Goal: Task Accomplishment & Management: Manage account settings

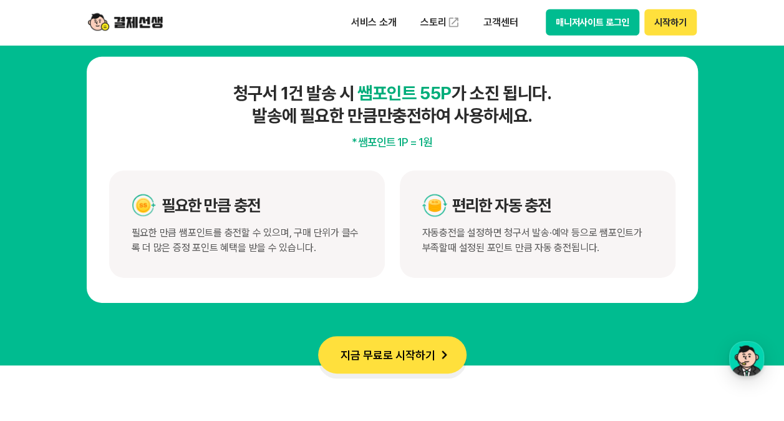
scroll to position [6615, 0]
click at [517, 217] on div "편리한 자동 충전" at bounding box center [537, 205] width 231 height 25
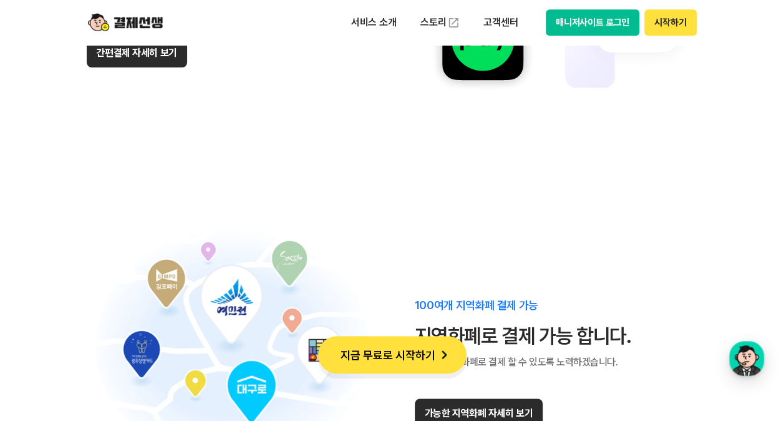
scroll to position [7863, 0]
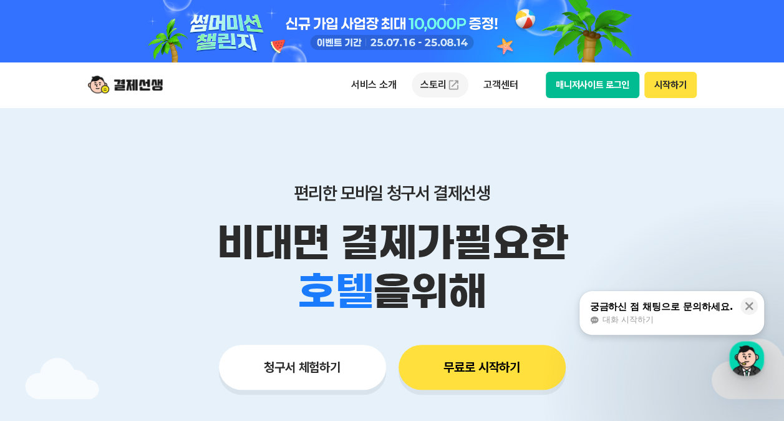
click at [454, 80] on img at bounding box center [453, 85] width 12 height 12
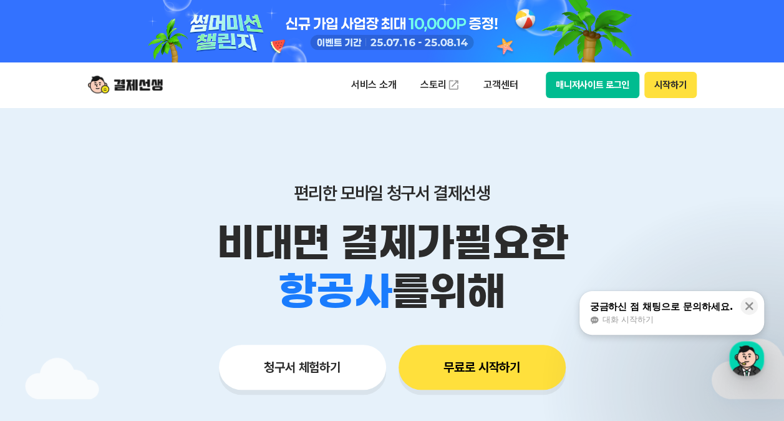
click at [574, 70] on div "서비스 소개 스토리 고객센터 매니저사이트 로그인 시작하기" at bounding box center [392, 84] width 639 height 45
click at [578, 79] on button "매니저사이트 로그인" at bounding box center [593, 85] width 94 height 26
